Goal: Task Accomplishment & Management: Manage account settings

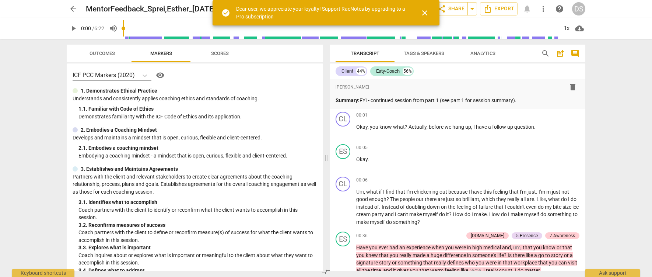
click at [427, 13] on span "close" at bounding box center [424, 12] width 9 height 9
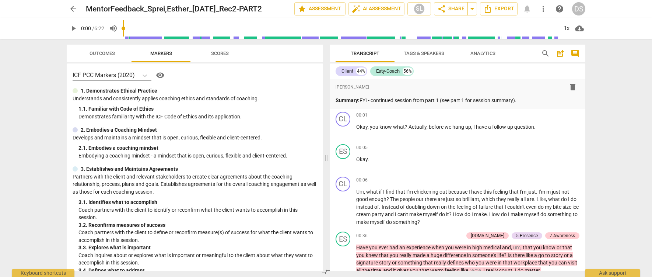
click at [75, 8] on span "arrow_back" at bounding box center [73, 8] width 9 height 9
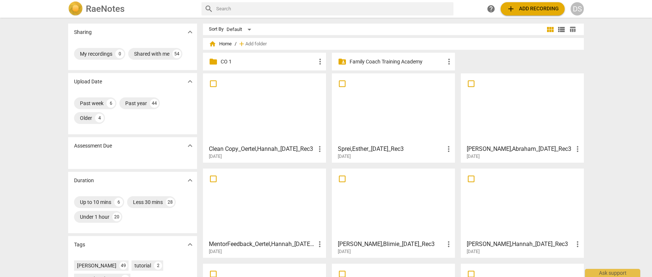
click at [577, 8] on div "DS" at bounding box center [577, 8] width 13 height 13
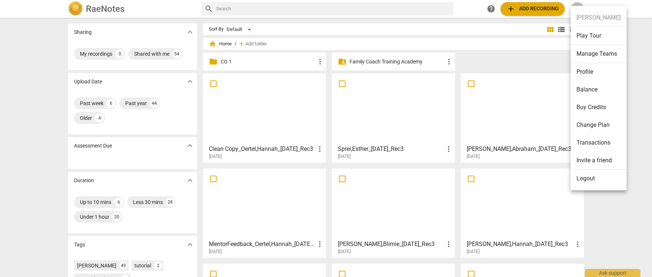
click at [595, 18] on ul "Diana Sterling Play Tour Manage Teams Profile Balance Buy Credits Change Plan T…" at bounding box center [599, 98] width 56 height 184
click at [578, 5] on div at bounding box center [326, 138] width 652 height 277
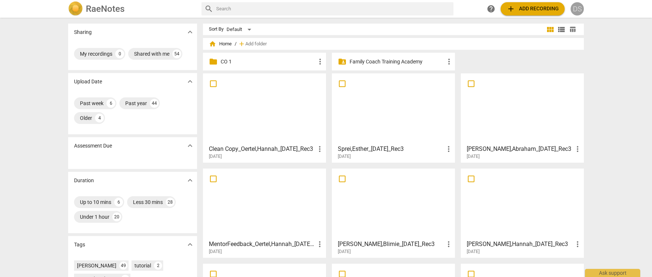
click at [581, 10] on div "DS" at bounding box center [577, 8] width 13 height 13
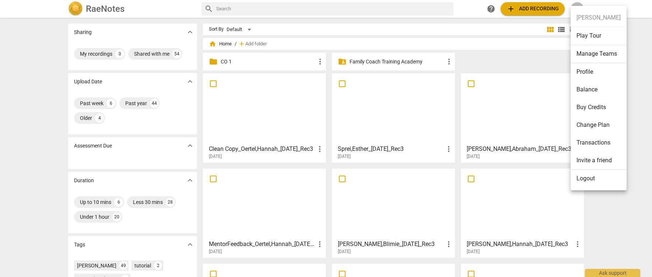
click at [276, 116] on div at bounding box center [326, 138] width 652 height 277
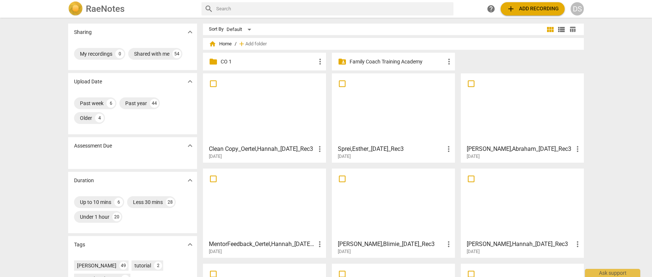
click at [578, 8] on div "DS" at bounding box center [577, 8] width 13 height 13
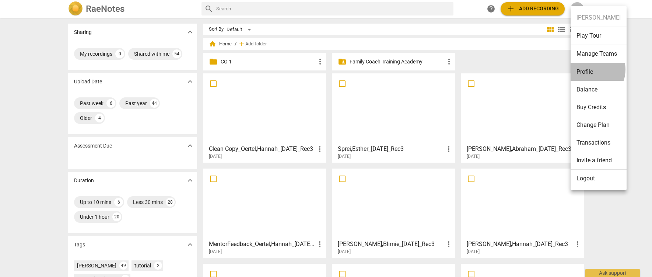
click at [591, 69] on li "Profile" at bounding box center [599, 72] width 56 height 18
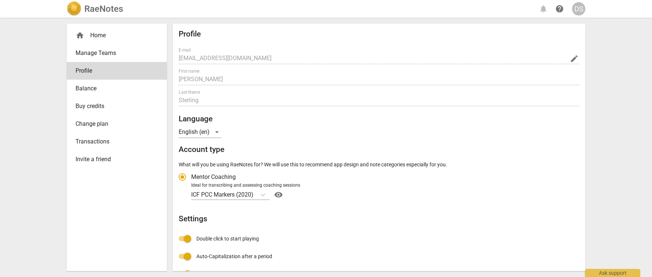
radio input "false"
click at [94, 86] on span "Balance" at bounding box center [114, 88] width 77 height 9
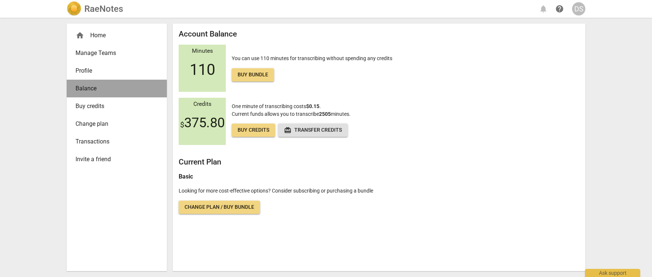
click at [94, 86] on span "Balance" at bounding box center [114, 88] width 77 height 9
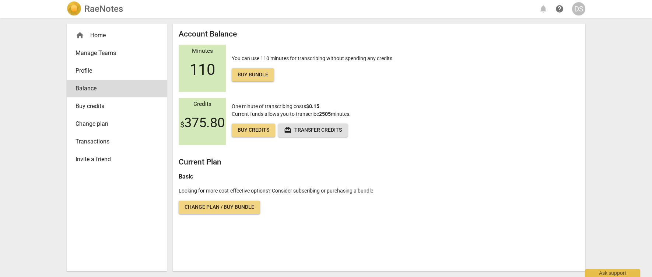
click at [93, 106] on span "Buy credits" at bounding box center [114, 106] width 77 height 9
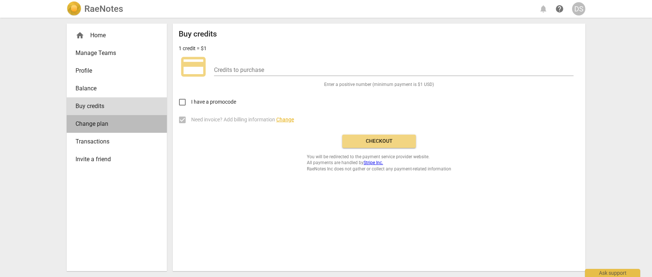
click at [92, 122] on span "Change plan" at bounding box center [114, 123] width 77 height 9
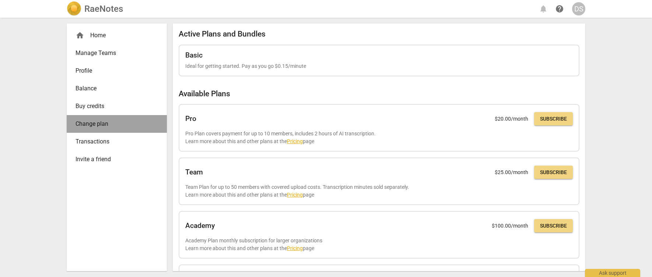
click at [92, 122] on span "Change plan" at bounding box center [114, 123] width 77 height 9
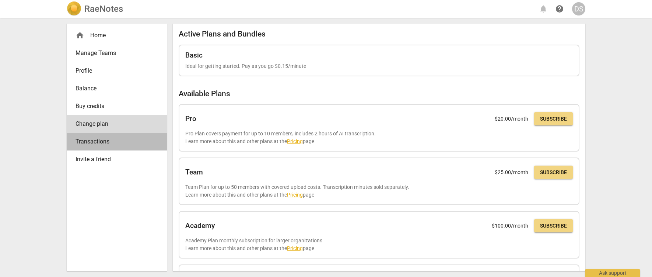
click at [92, 140] on span "Transactions" at bounding box center [114, 141] width 77 height 9
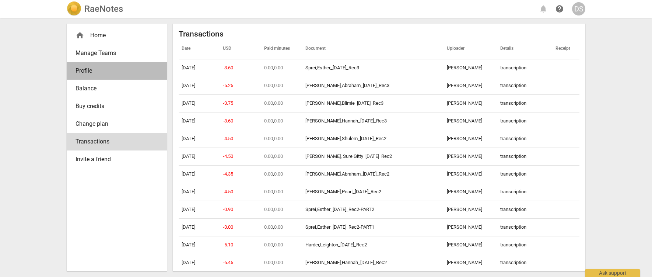
click at [86, 71] on span "Profile" at bounding box center [114, 70] width 77 height 9
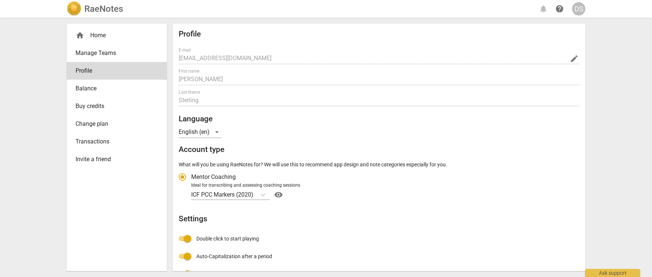
radio input "false"
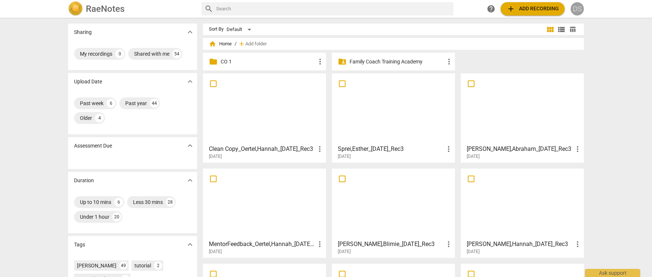
click at [576, 7] on div "DS" at bounding box center [577, 8] width 13 height 13
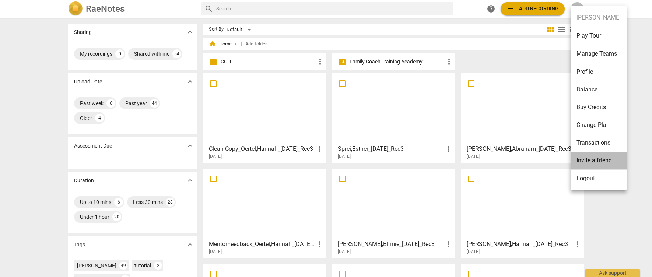
click at [603, 157] on li "Invite a friend" at bounding box center [599, 160] width 56 height 18
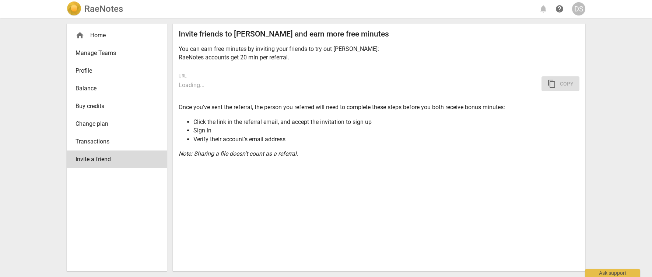
type input "https://app.raenotes.com/invitation/gAAAAABowegalWaIGZaV4pW6Pczw7B9MEVCKg45Iirb…"
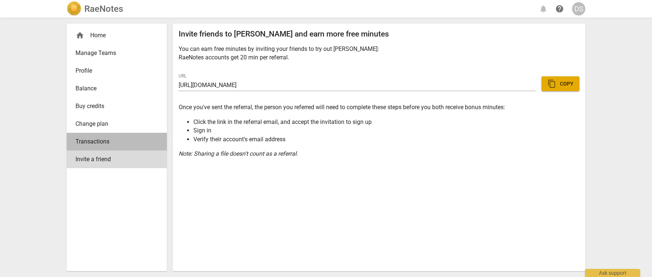
click at [90, 140] on span "Transactions" at bounding box center [114, 141] width 77 height 9
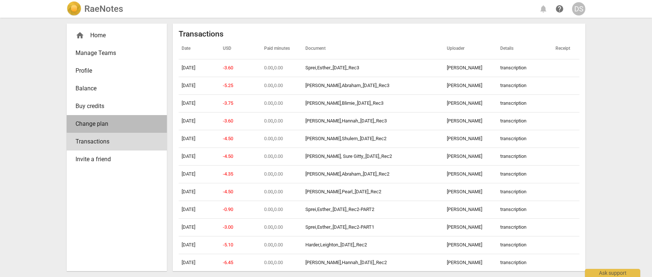
click at [92, 121] on span "Change plan" at bounding box center [114, 123] width 77 height 9
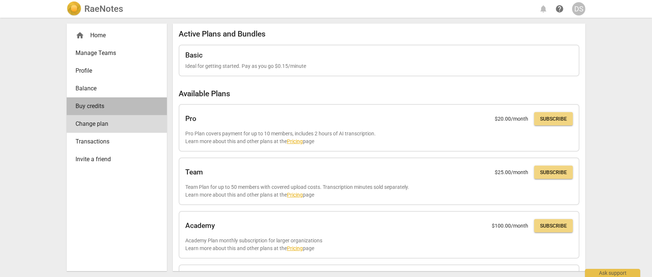
click at [91, 106] on span "Buy credits" at bounding box center [114, 106] width 77 height 9
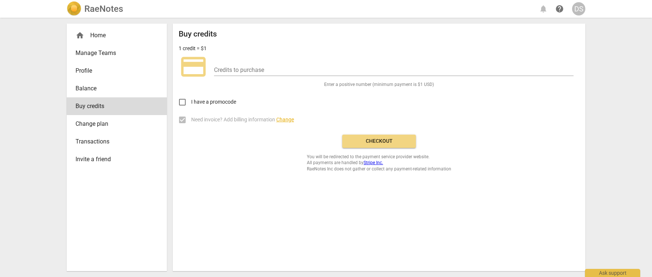
click at [100, 158] on span "Invite a friend" at bounding box center [114, 159] width 77 height 9
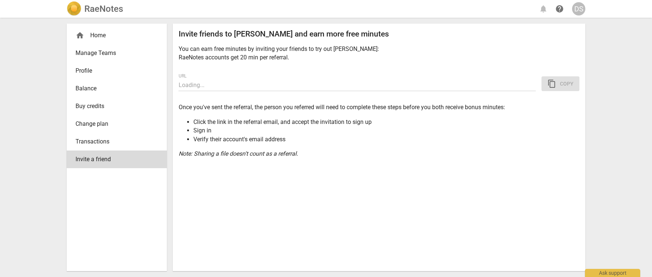
type input "https://app.raenotes.com/invitation/gAAAAABowehZJkAccBd2iz7TzymtZIFRycOwOcP2Bnq…"
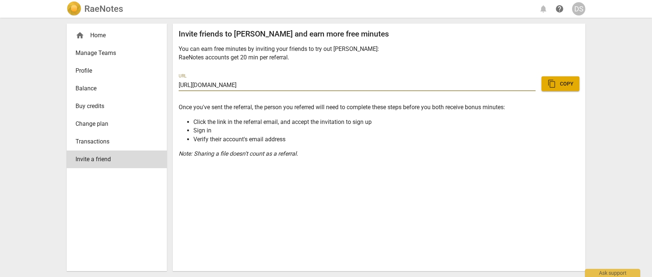
click at [560, 8] on span "help" at bounding box center [559, 8] width 9 height 9
click at [0, 0] on header "RaeNotes notifications help DS" at bounding box center [326, 9] width 652 height 18
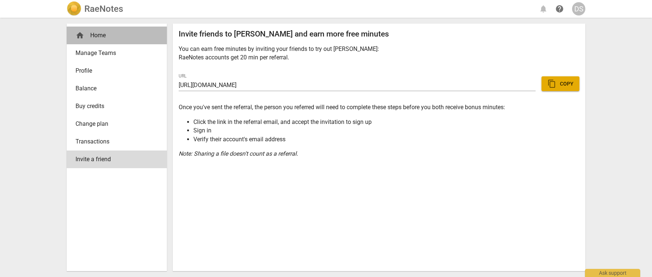
click at [100, 35] on div "home Home" at bounding box center [114, 35] width 77 height 9
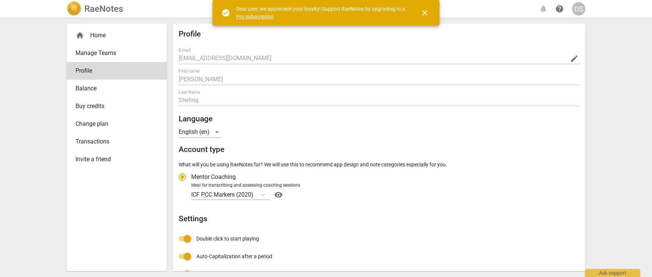
radio input "false"
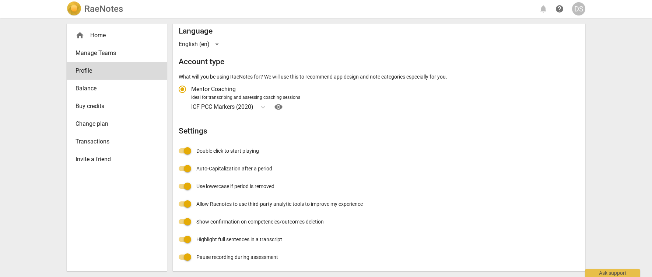
scroll to position [88, 0]
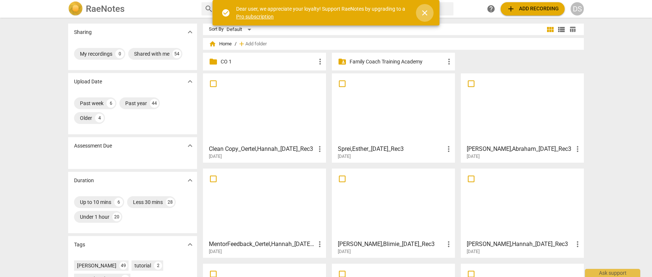
click at [424, 13] on span "close" at bounding box center [424, 12] width 9 height 9
click at [426, 13] on span "close" at bounding box center [424, 12] width 9 height 9
